Goal: Task Accomplishment & Management: Complete application form

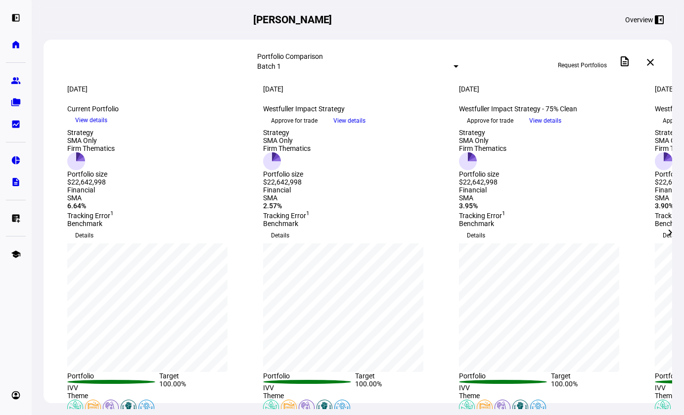
click at [453, 67] on div at bounding box center [455, 66] width 5 height 2
click at [374, 67] on div at bounding box center [342, 207] width 684 height 415
click at [359, 62] on div "Batch 1" at bounding box center [355, 66] width 196 height 8
click at [362, 110] on div "Custom" at bounding box center [433, 106] width 173 height 8
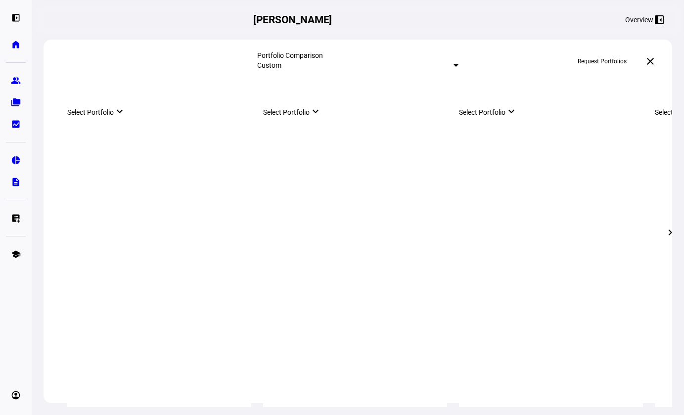
click at [281, 69] on mat-select-trigger "Custom" at bounding box center [269, 65] width 24 height 8
click at [365, 98] on mat-option "Batch 1 [DATE]" at bounding box center [357, 87] width 39 height 24
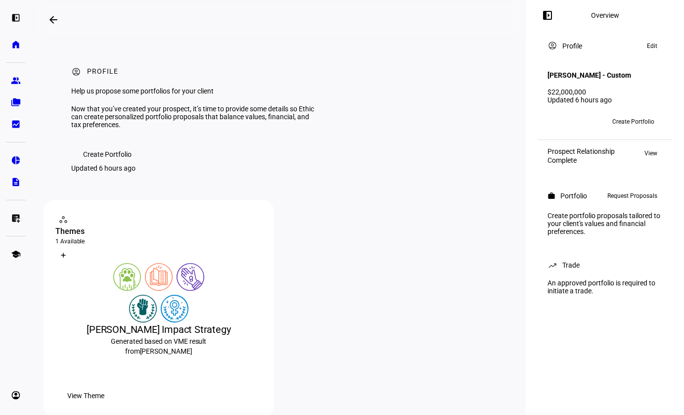
click at [628, 114] on span "Create Portfolio" at bounding box center [633, 122] width 42 height 16
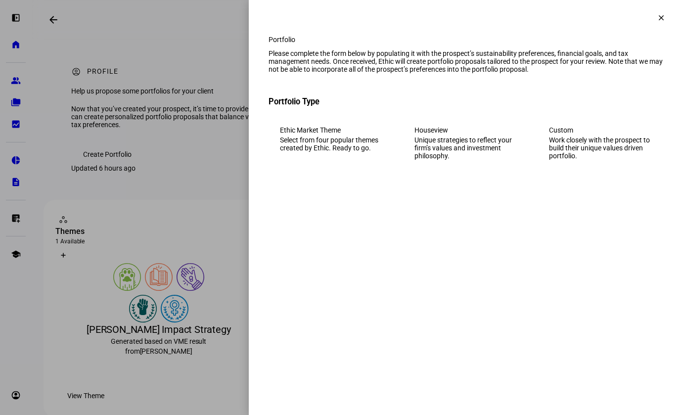
click at [608, 160] on div "Work closely with the prospect to build their unique values driven portfolio." at bounding box center [601, 148] width 104 height 24
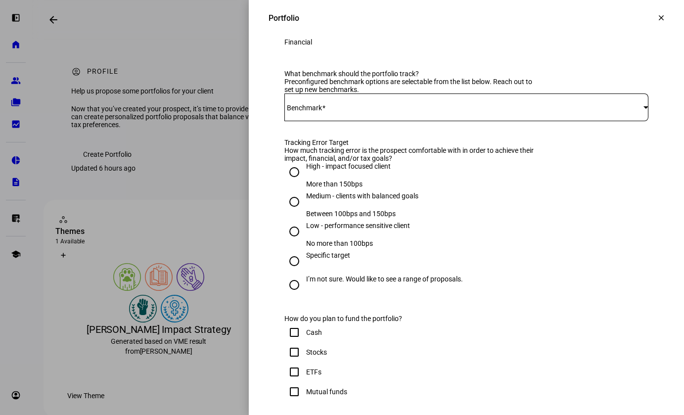
scroll to position [377, 0]
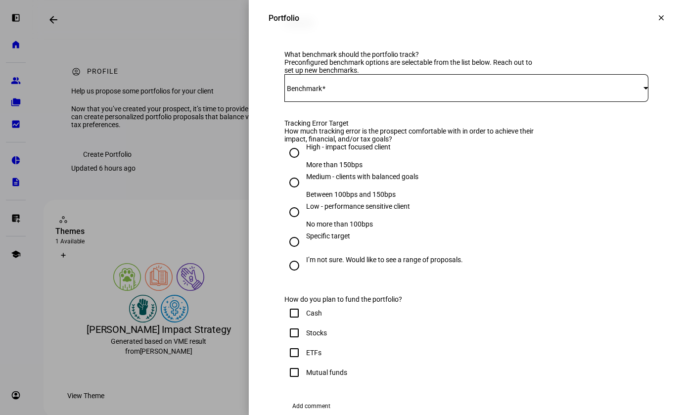
click at [345, 92] on span at bounding box center [463, 88] width 359 height 8
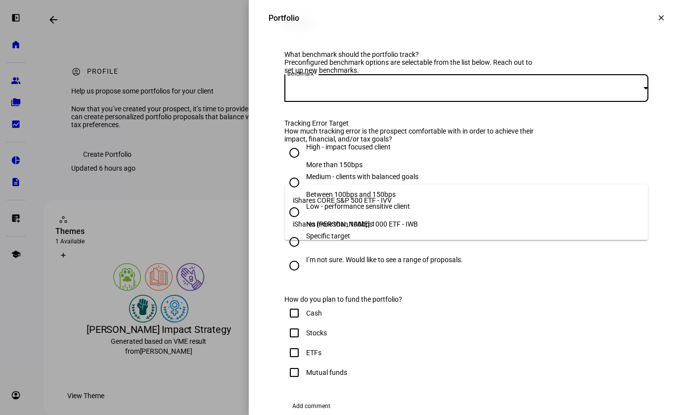
click at [438, 195] on mat-option "iShares CORE S&P 500 ETF - IVV" at bounding box center [466, 200] width 363 height 24
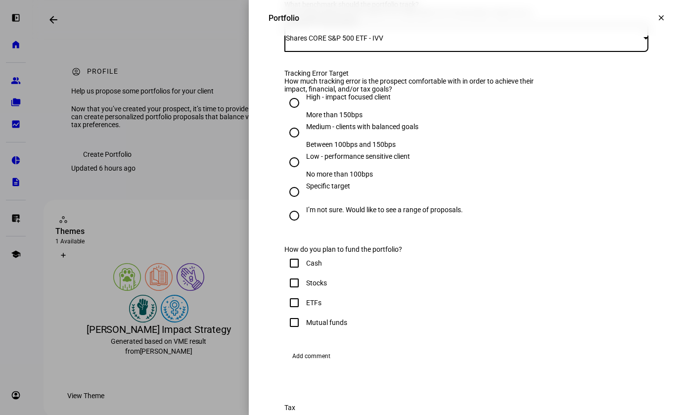
scroll to position [428, 0]
click at [298, 141] on input "Medium - clients with balanced goals Between 100bps and 150bps" at bounding box center [294, 132] width 20 height 20
radio input "true"
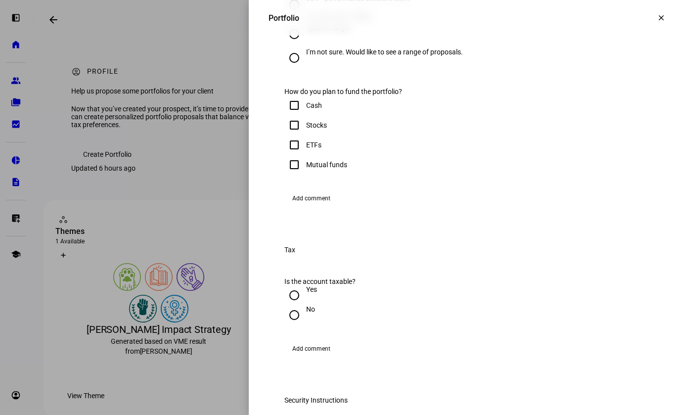
scroll to position [588, 0]
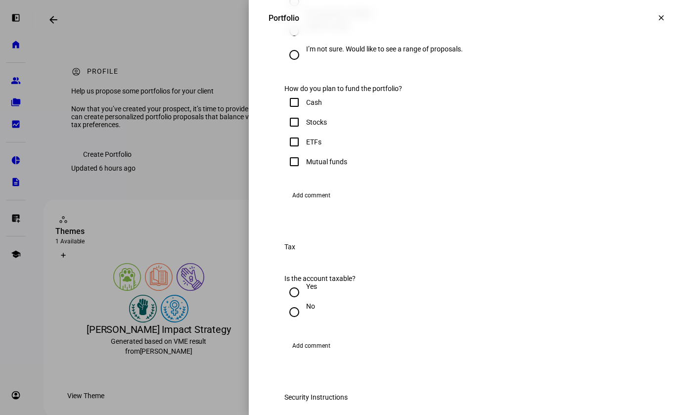
click at [293, 112] on input "Cash" at bounding box center [294, 102] width 20 height 20
checkbox input "true"
click at [293, 132] on input "Stocks" at bounding box center [294, 122] width 20 height 20
checkbox input "true"
click at [293, 152] on input "ETFs" at bounding box center [294, 142] width 20 height 20
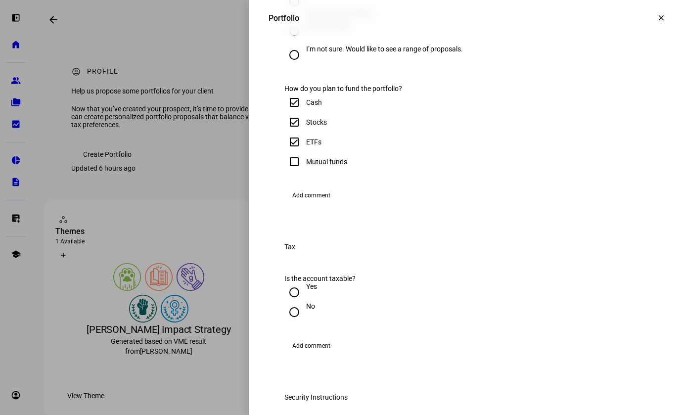
checkbox input "true"
click at [293, 172] on input "Mutual funds" at bounding box center [294, 162] width 20 height 20
checkbox input "true"
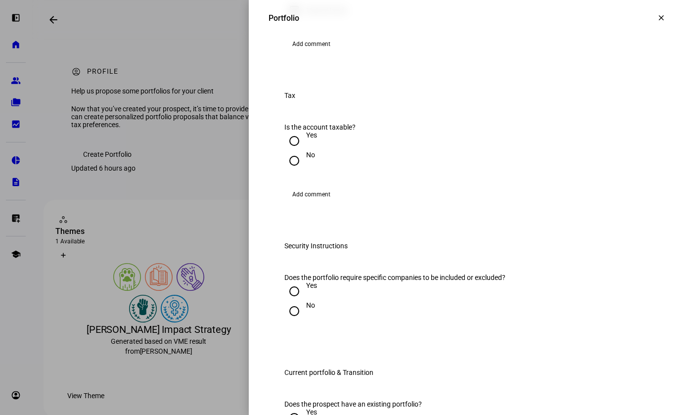
scroll to position [764, 0]
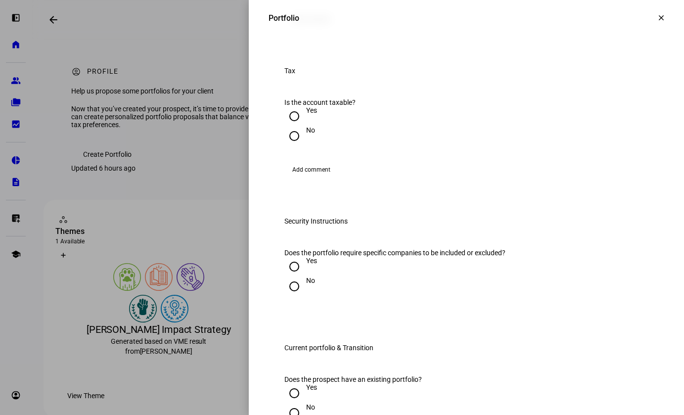
click at [292, 126] on input "Yes" at bounding box center [294, 116] width 20 height 20
radio input "true"
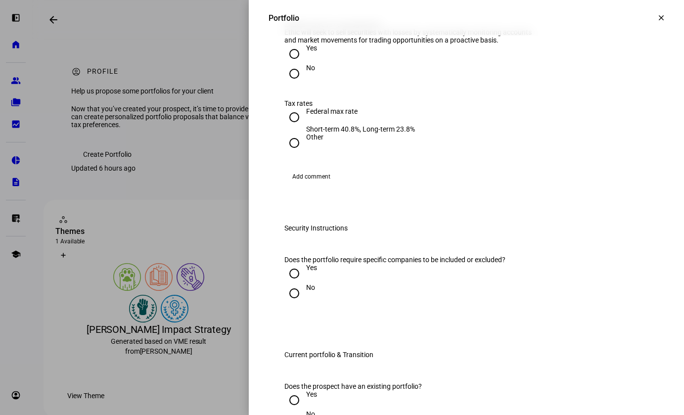
scroll to position [904, 0]
click at [294, 65] on input "Yes" at bounding box center [294, 55] width 20 height 20
radio input "true"
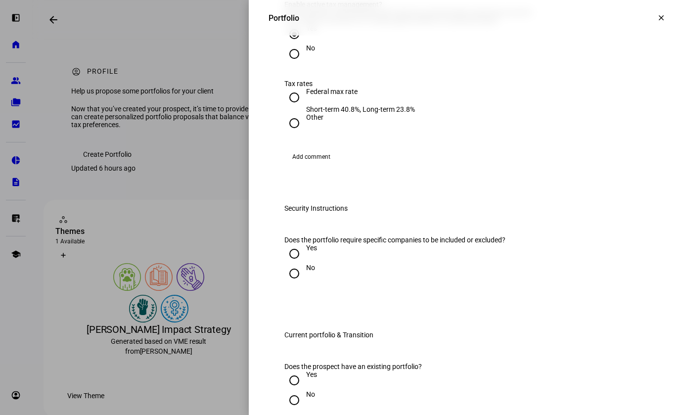
click at [292, 107] on input "Federal max rate Short-term 40.8%, Long-term 23.8%" at bounding box center [294, 98] width 20 height 20
radio input "true"
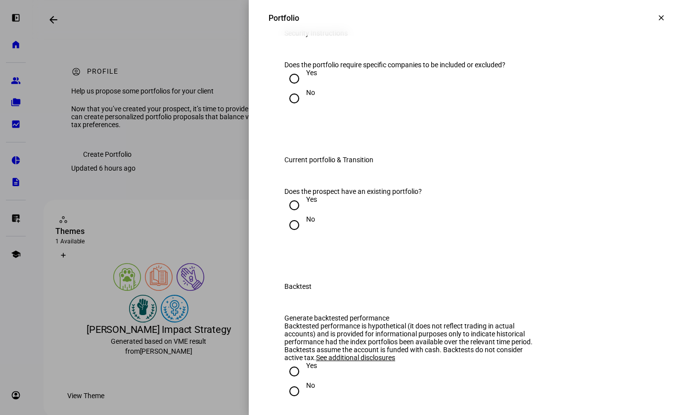
scroll to position [1101, 0]
click at [292, 108] on input "No" at bounding box center [294, 98] width 20 height 20
radio input "true"
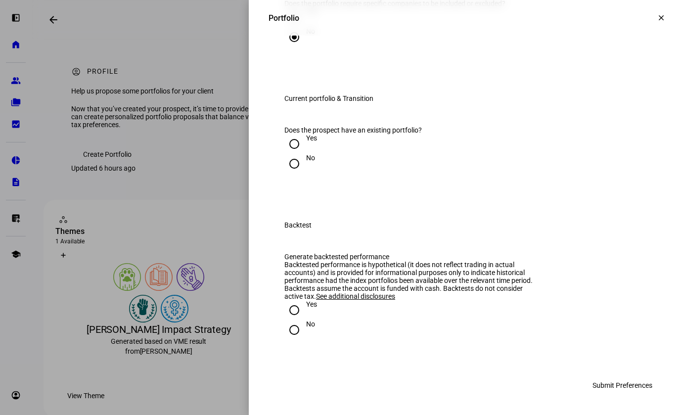
scroll to position [1265, 0]
click at [292, 154] on input "Yes" at bounding box center [294, 144] width 20 height 20
radio input "true"
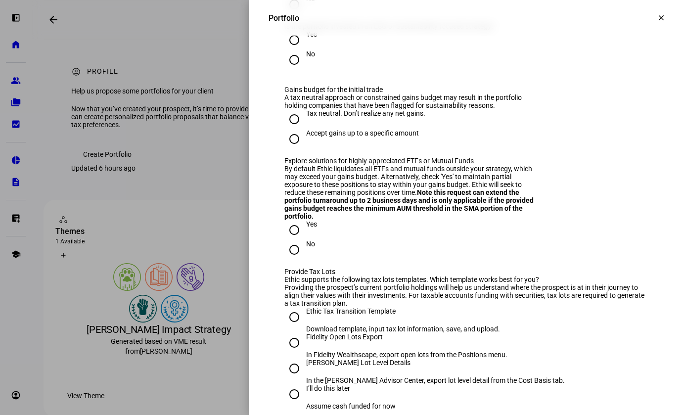
scroll to position [1328, 0]
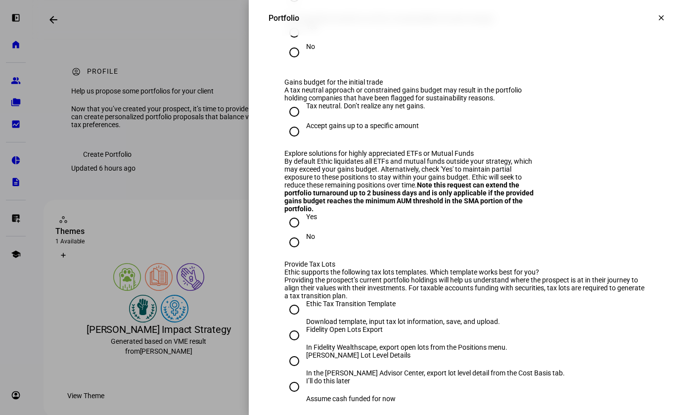
click at [294, 62] on input "No" at bounding box center [294, 53] width 20 height 20
radio input "true"
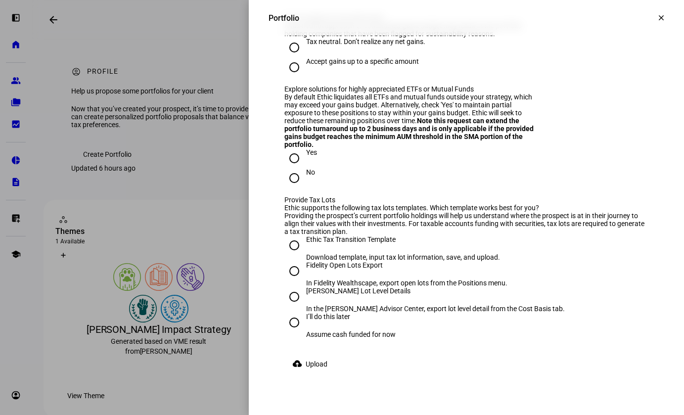
scroll to position [1398, 0]
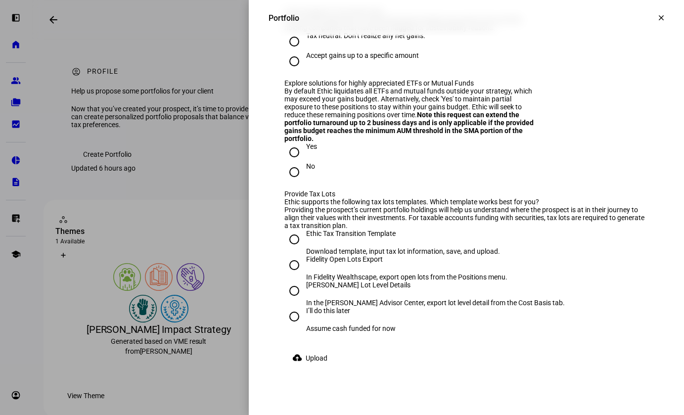
click at [290, 71] on input "Accept gains up to a specific amount" at bounding box center [294, 61] width 20 height 20
radio input "true"
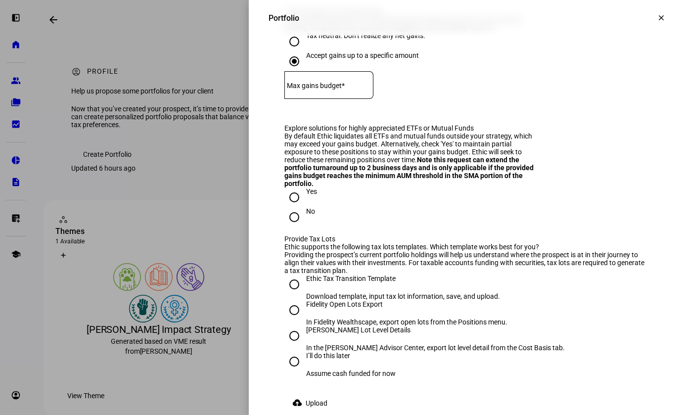
click at [345, 89] on mat-label "Max gains budget*" at bounding box center [316, 86] width 58 height 8
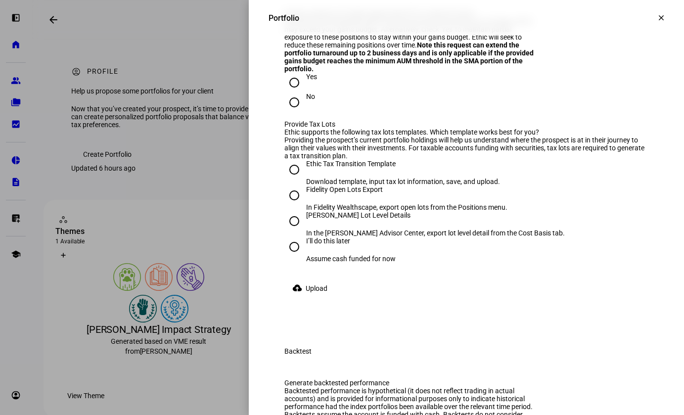
scroll to position [1516, 0]
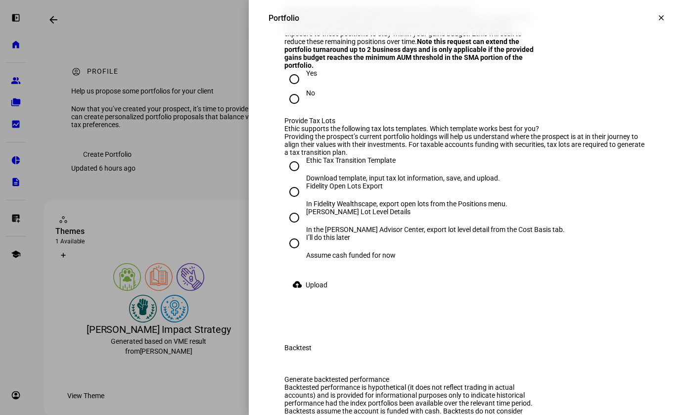
click at [295, 109] on input "No" at bounding box center [294, 99] width 20 height 20
radio input "true"
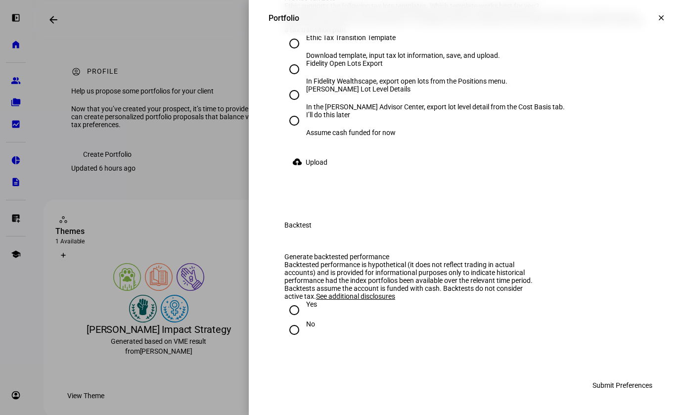
scroll to position [1685, 0]
click at [293, 131] on input "I’ll do this later Assume cash funded for now" at bounding box center [294, 121] width 20 height 20
radio input "true"
click at [288, 313] on input "Yes" at bounding box center [294, 310] width 20 height 20
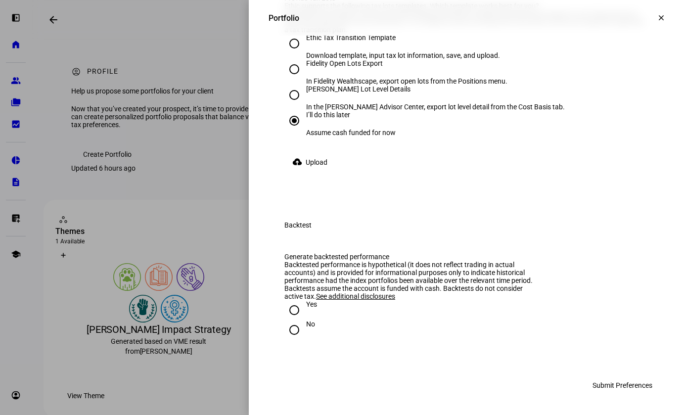
radio input "true"
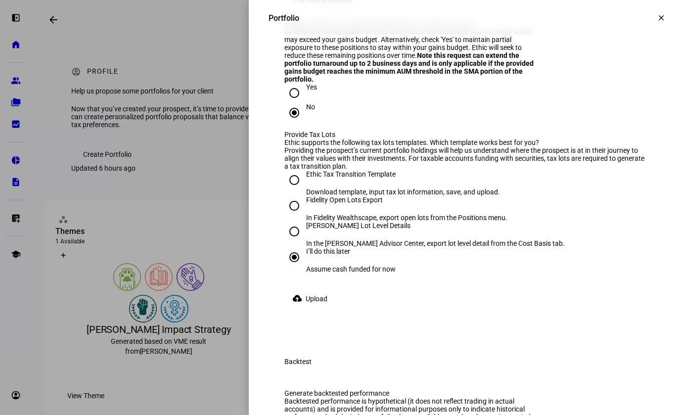
scroll to position [1466, 0]
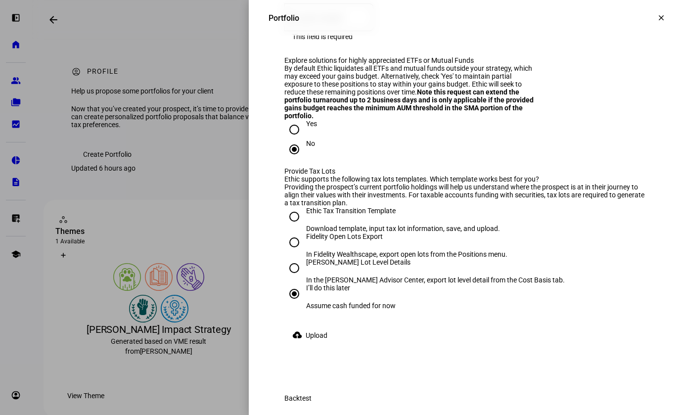
click at [345, 22] on mat-label "Max gains budget*" at bounding box center [316, 18] width 58 height 8
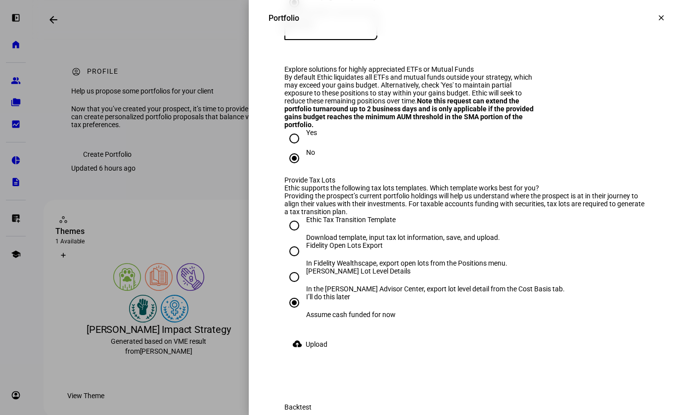
scroll to position [1457, 0]
type input "800,000"
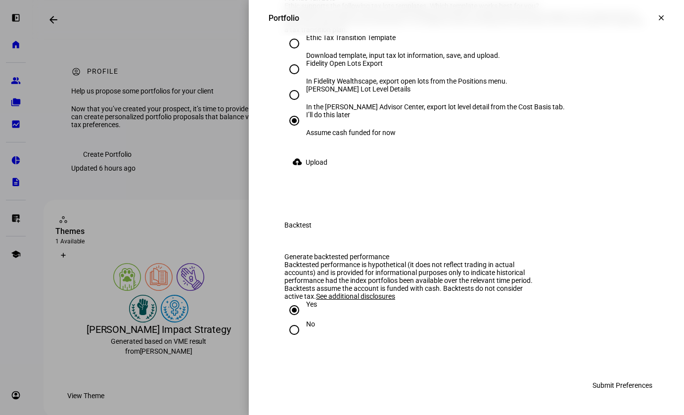
scroll to position [1922, 0]
click at [612, 387] on span "Submit Preferences" at bounding box center [622, 385] width 60 height 20
